Goal: Task Accomplishment & Management: Manage account settings

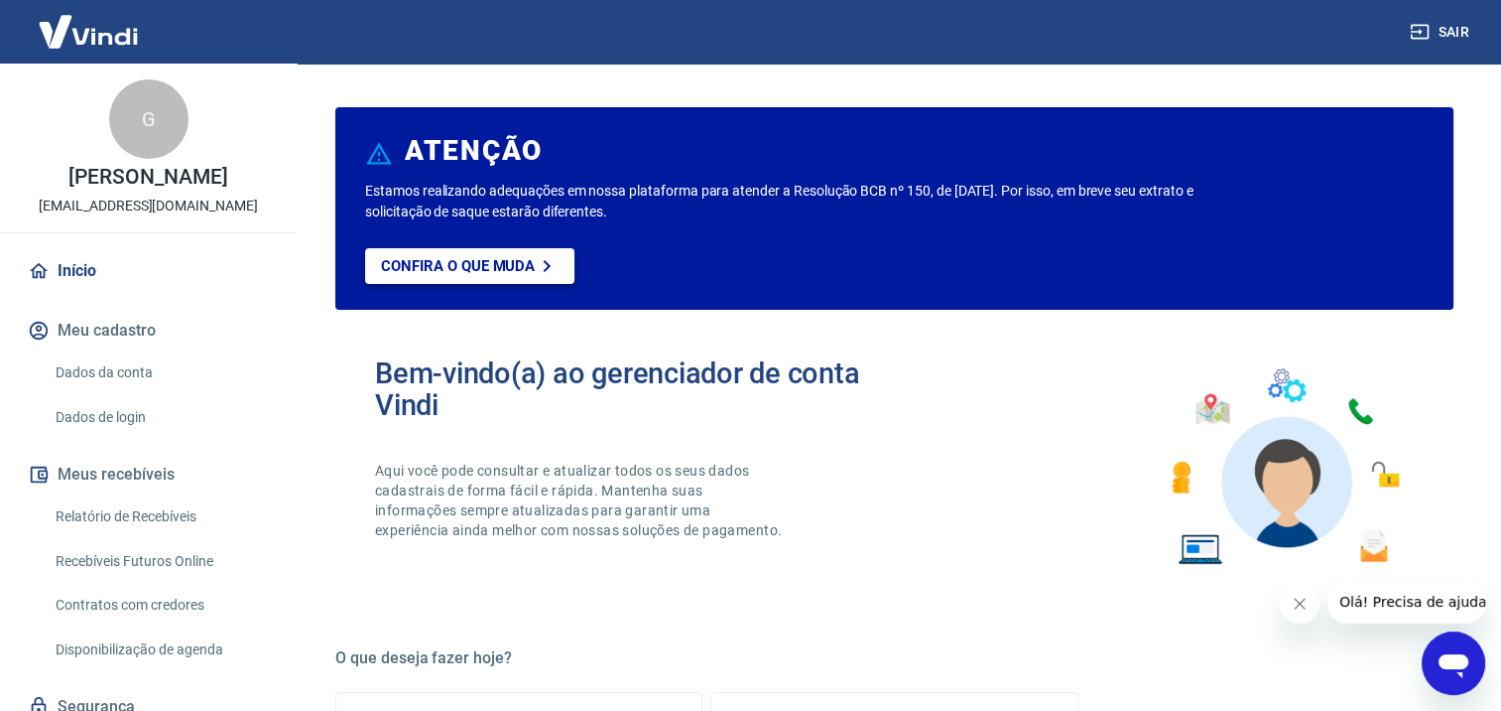
click at [443, 271] on p "Confira o que muda" at bounding box center [458, 266] width 154 height 18
click at [97, 327] on button "Meu cadastro" at bounding box center [148, 331] width 249 height 44
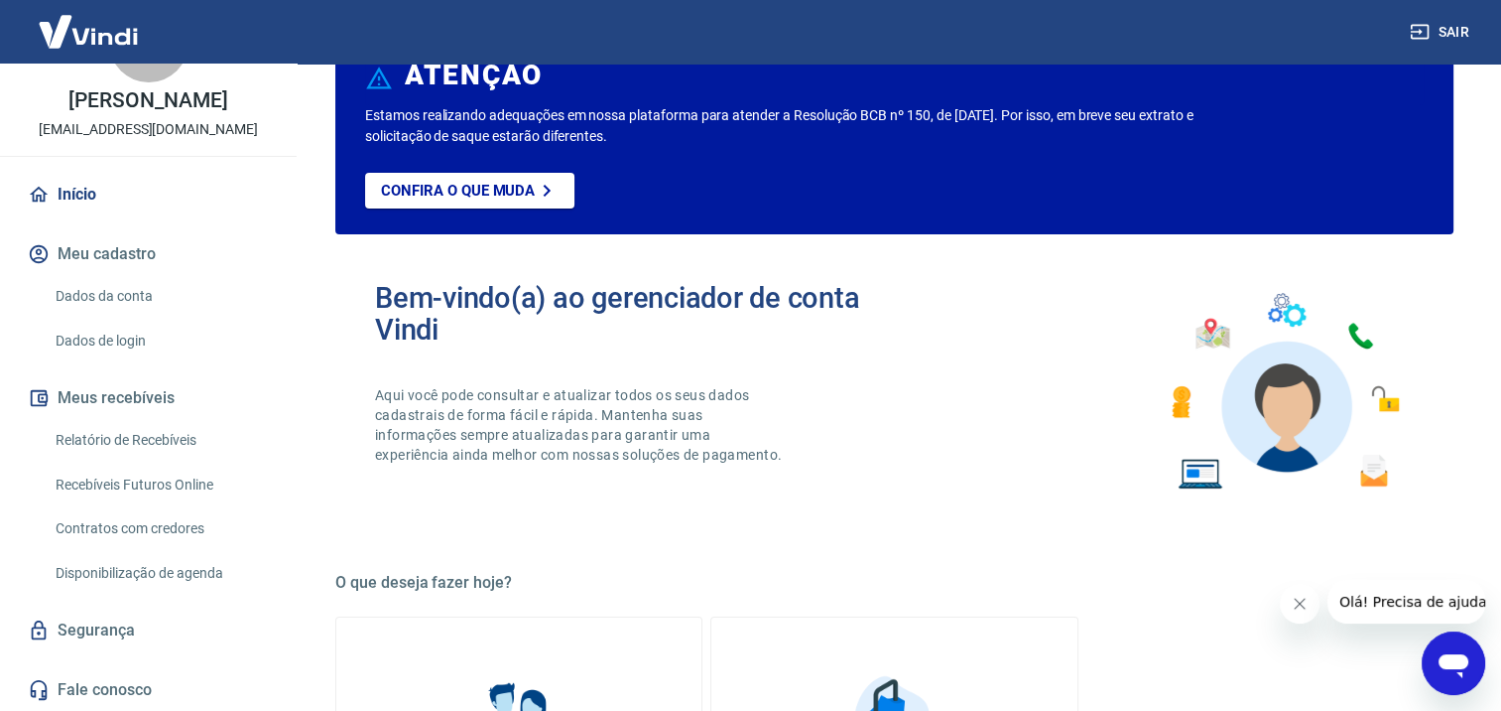
scroll to position [198, 0]
